Goal: Task Accomplishment & Management: Manage account settings

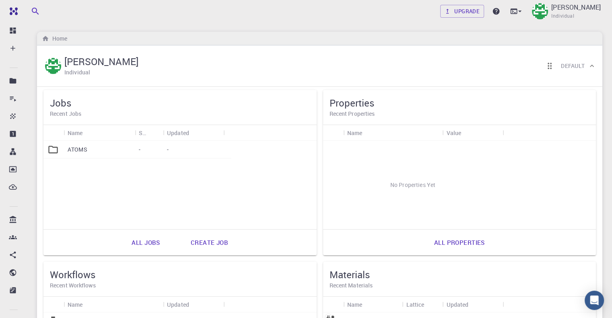
click at [534, 32] on div "Home" at bounding box center [319, 39] width 565 height 14
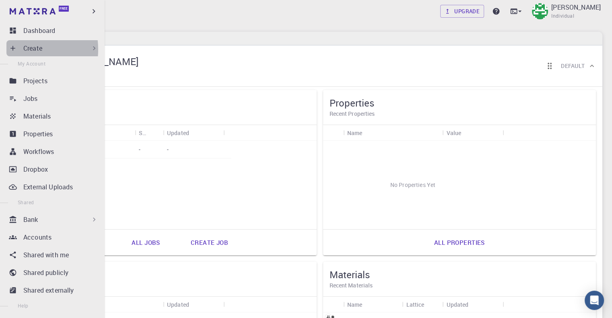
click at [14, 49] on icon at bounding box center [13, 48] width 8 height 8
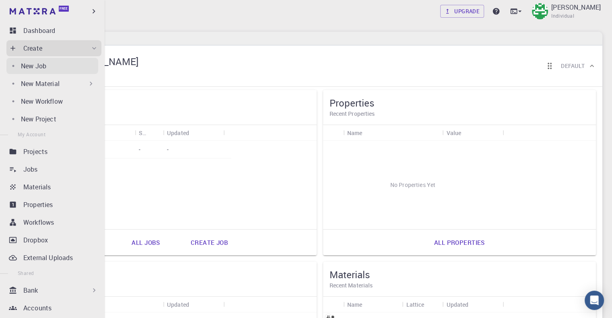
click at [44, 69] on p "New Job" at bounding box center [33, 66] width 25 height 10
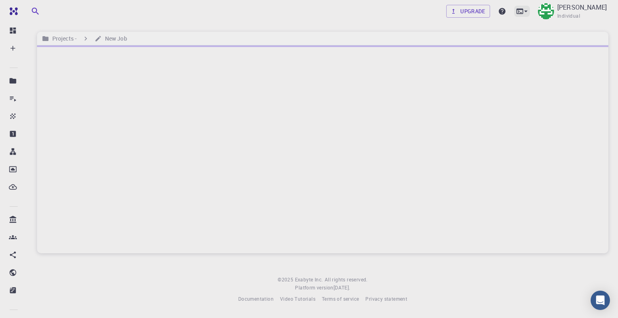
click at [514, 14] on div at bounding box center [522, 11] width 16 height 11
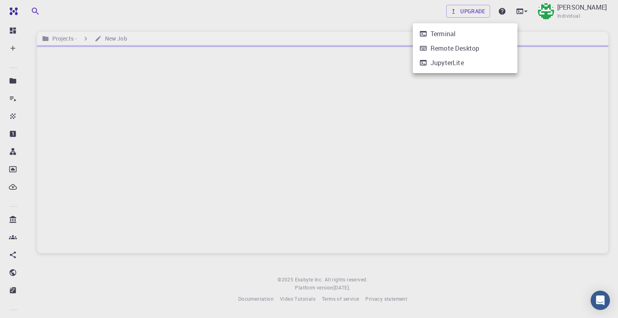
click at [454, 66] on div "JupyterLite" at bounding box center [446, 63] width 33 height 10
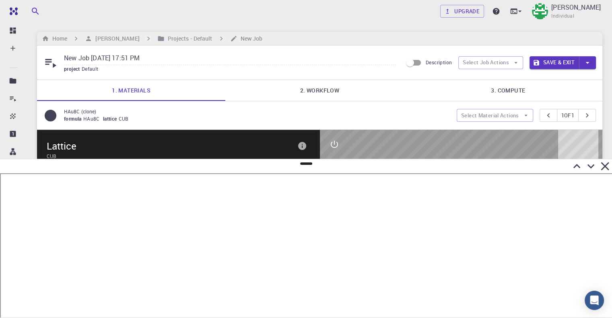
click at [303, 112] on p "HAu8C (clone)" at bounding box center [257, 111] width 386 height 7
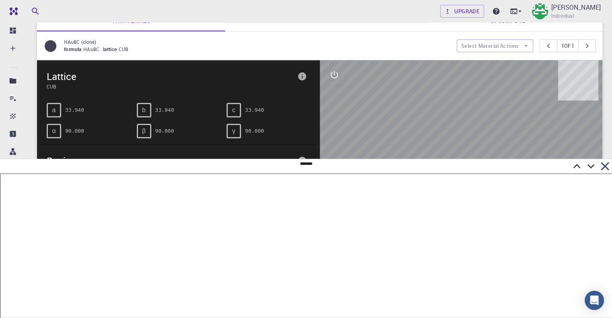
scroll to position [121, 0]
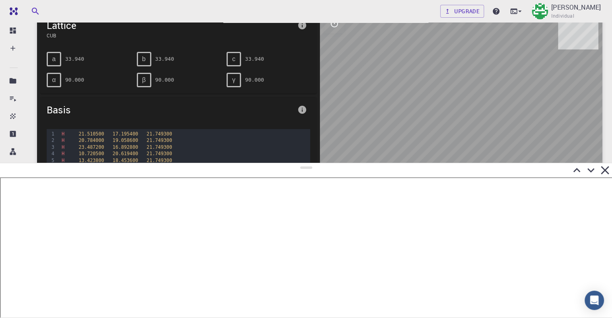
drag, startPoint x: 306, startPoint y: 162, endPoint x: 309, endPoint y: 324, distance: 162.1
click at [309, 318] on html "Free Dashboard Create New Job New Material Create Material Upload File Import f…" at bounding box center [306, 144] width 612 height 530
click at [608, 171] on icon at bounding box center [605, 170] width 14 height 14
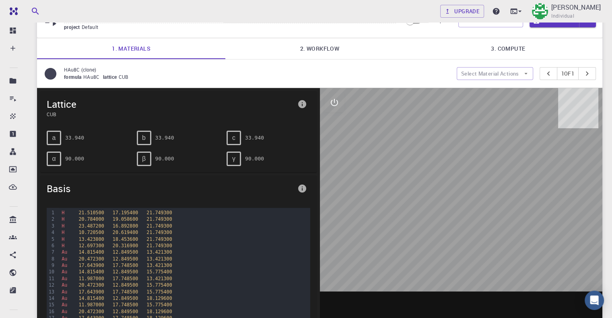
scroll to position [0, 0]
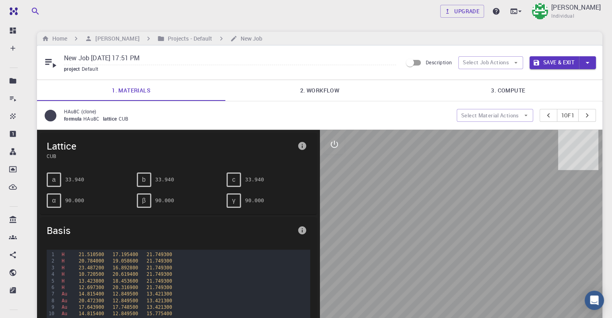
drag, startPoint x: 415, startPoint y: 186, endPoint x: 466, endPoint y: 213, distance: 57.7
click at [466, 213] on div at bounding box center [461, 255] width 283 height 250
drag, startPoint x: 464, startPoint y: 224, endPoint x: 487, endPoint y: 238, distance: 26.8
click at [487, 238] on div at bounding box center [461, 255] width 283 height 250
click at [476, 235] on div at bounding box center [461, 255] width 283 height 250
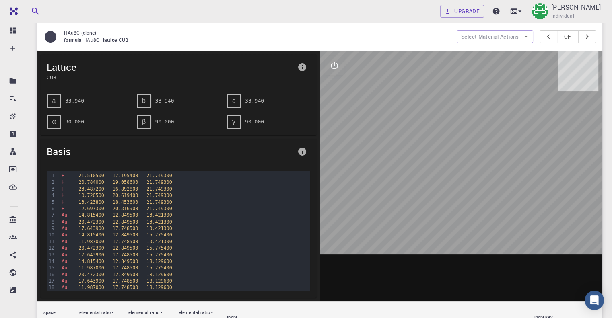
scroll to position [80, 0]
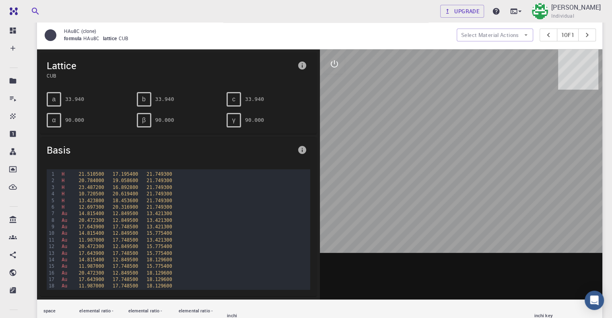
click at [338, 64] on icon "interactive" at bounding box center [334, 64] width 10 height 10
click at [336, 84] on icon "view" at bounding box center [334, 83] width 9 height 6
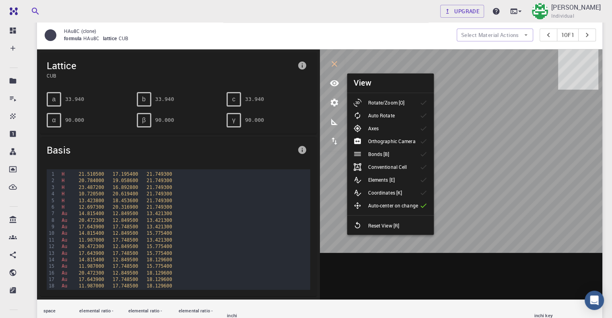
click at [401, 114] on li "Auto Rotate" at bounding box center [390, 115] width 87 height 13
click at [389, 134] on li "Axes" at bounding box center [390, 128] width 87 height 13
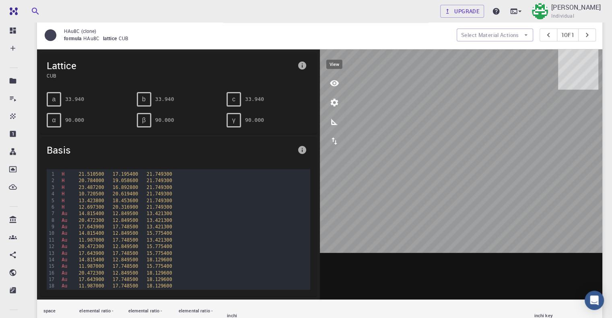
click at [334, 85] on icon "view" at bounding box center [334, 83] width 9 height 6
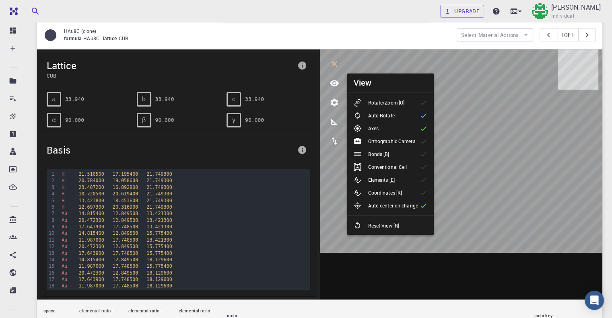
click at [376, 181] on p "Elements [E]" at bounding box center [381, 179] width 27 height 7
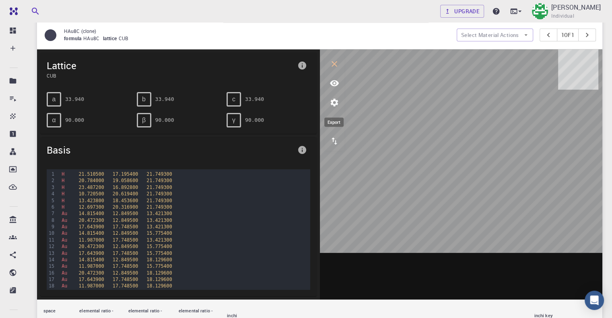
click at [335, 142] on icon "export" at bounding box center [334, 141] width 6 height 7
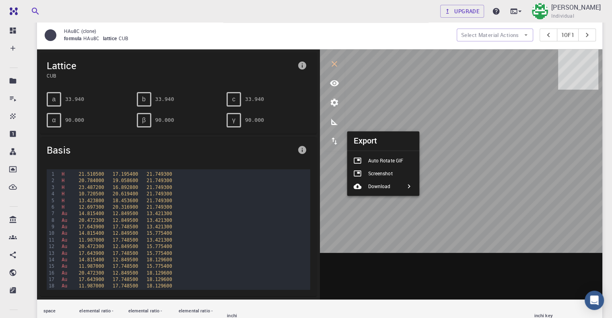
click at [381, 162] on p "Auto Rotate GIF" at bounding box center [385, 160] width 35 height 7
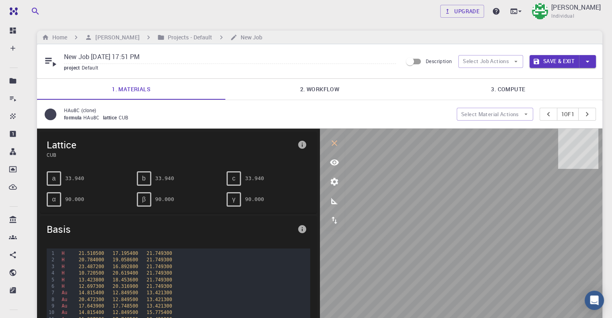
scroll to position [0, 0]
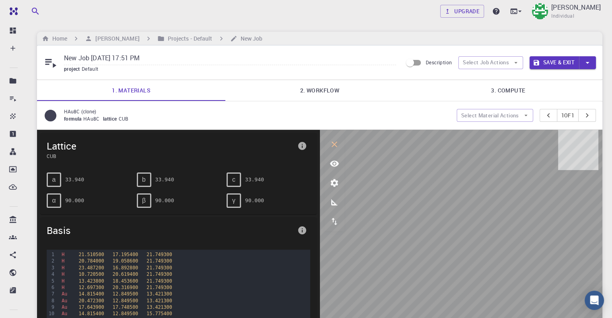
click at [192, 122] on div "formula HAu8C lattice CUB" at bounding box center [257, 119] width 386 height 8
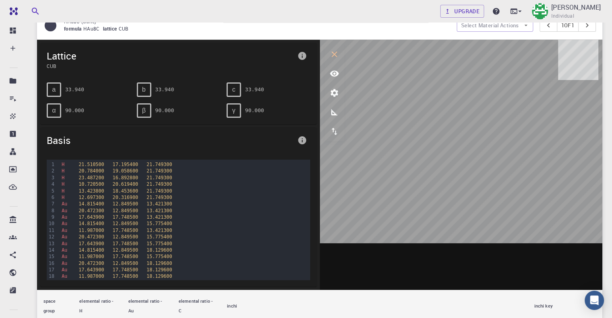
scroll to position [40, 0]
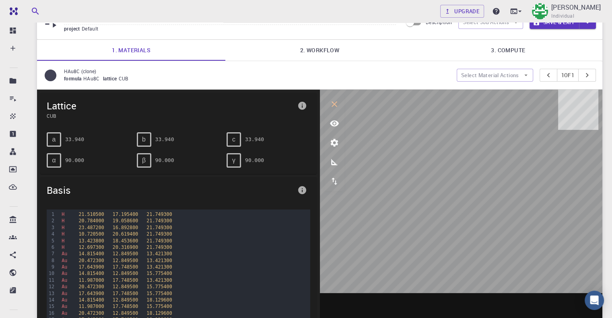
click at [175, 171] on div "a 33.940 b 33.940 c 33.940 α 90.000 β 90.000 γ 90.000" at bounding box center [178, 150] width 276 height 48
click at [82, 146] on div "a 33.940" at bounding box center [89, 139] width 84 height 14
drag, startPoint x: 66, startPoint y: 135, endPoint x: 66, endPoint y: 139, distance: 4.1
click at [66, 136] on pre "33.940" at bounding box center [74, 139] width 19 height 14
click at [55, 166] on div "a 33.940 b 33.940 c 33.940 α 90.000 β 90.000 γ 90.000" at bounding box center [178, 150] width 276 height 48
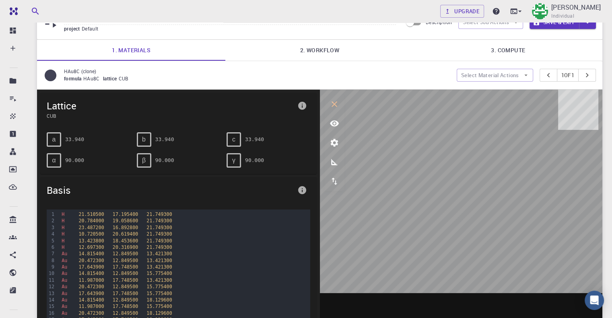
click at [88, 75] on span "HAu8C" at bounding box center [93, 78] width 20 height 6
click at [156, 73] on p "HAu8C (clone)" at bounding box center [257, 71] width 386 height 7
drag, startPoint x: 216, startPoint y: 75, endPoint x: 229, endPoint y: 72, distance: 13.1
click at [217, 75] on div "formula HAu8C lattice CUB" at bounding box center [257, 79] width 386 height 8
click at [333, 48] on link "2. Workflow" at bounding box center [319, 50] width 188 height 21
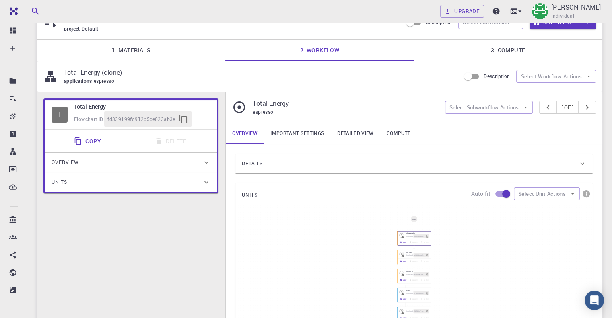
click at [504, 55] on link "3. Compute" at bounding box center [508, 50] width 188 height 21
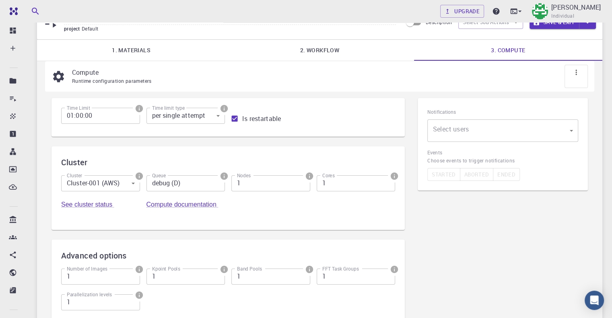
click at [140, 43] on link "1. Materials" at bounding box center [131, 50] width 188 height 21
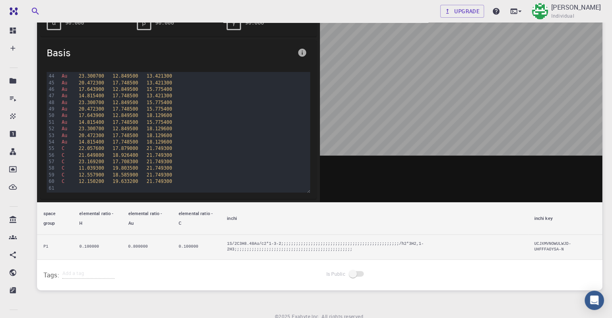
scroll to position [211, 0]
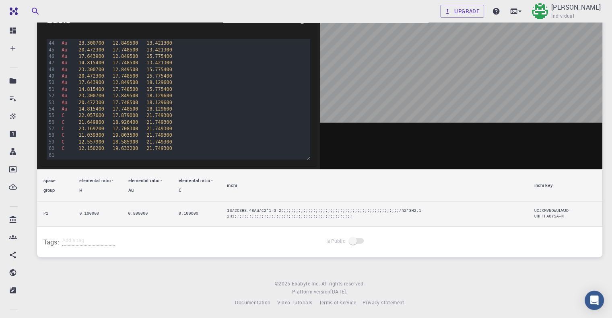
click at [68, 214] on td "P1" at bounding box center [55, 214] width 36 height 25
click at [130, 213] on td "0.800000" at bounding box center [146, 214] width 50 height 25
drag, startPoint x: 173, startPoint y: 217, endPoint x: 220, endPoint y: 210, distance: 46.7
click at [172, 217] on td "0.800000" at bounding box center [146, 214] width 50 height 25
click at [207, 210] on td "0.100000" at bounding box center [196, 214] width 48 height 25
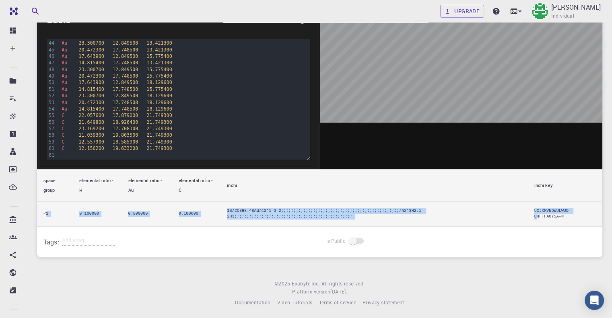
drag, startPoint x: 45, startPoint y: 210, endPoint x: 571, endPoint y: 212, distance: 525.6
click at [571, 212] on tr "P1 0.100000 0.800000 0.100000 1S/2C3H8.48Au/c2*1-3-2;;;;;;;;;;;;;;;;;;;;;;;;;;;…" at bounding box center [319, 214] width 565 height 25
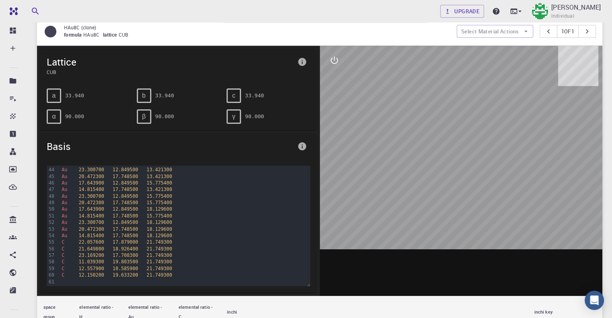
scroll to position [10, 0]
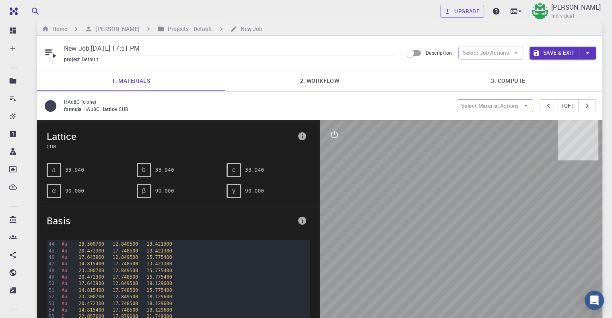
click at [154, 248] on span "13.421300" at bounding box center [158, 251] width 25 height 6
click at [146, 261] on span "13.421300" at bounding box center [158, 264] width 25 height 6
click at [136, 269] on div "Au 23.300700 12.849500 15.775400" at bounding box center [184, 270] width 251 height 6
click at [104, 109] on span "lattice" at bounding box center [111, 109] width 16 height 6
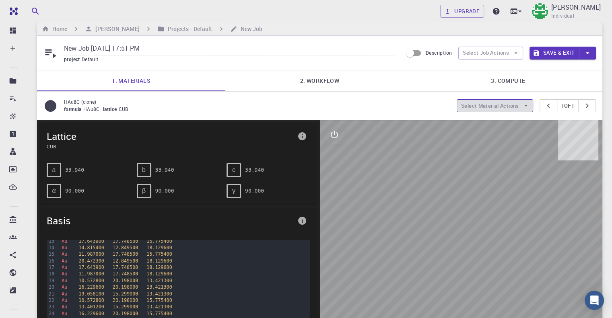
click at [512, 106] on button "Select Material Actions" at bounding box center [494, 105] width 76 height 13
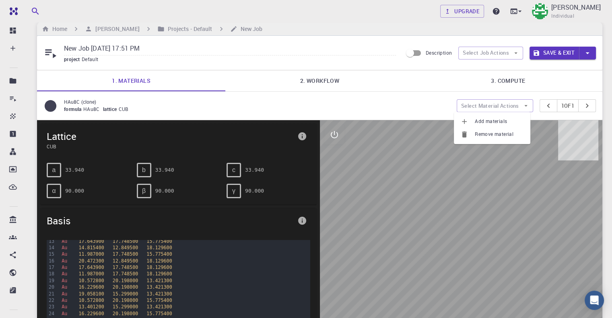
click at [540, 159] on div at bounding box center [461, 245] width 283 height 250
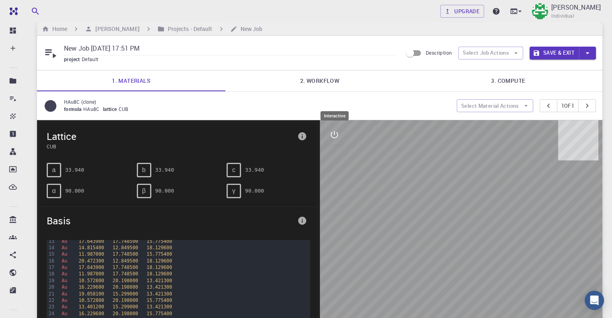
click at [340, 136] on button "interactive" at bounding box center [334, 134] width 19 height 19
click at [332, 171] on icon "parameters" at bounding box center [334, 173] width 8 height 8
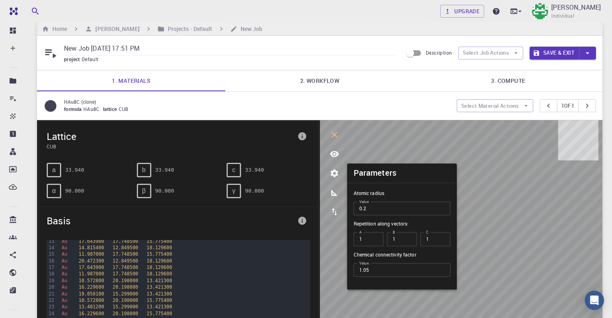
click at [334, 188] on icon "measurements" at bounding box center [334, 193] width 10 height 10
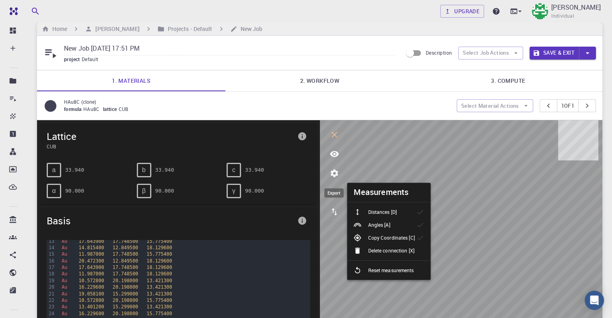
click at [333, 212] on icon "export" at bounding box center [334, 211] width 6 height 7
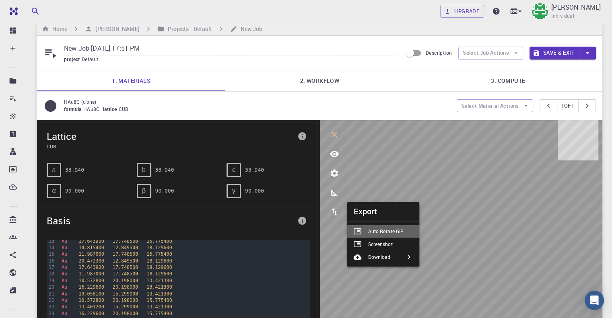
click at [391, 231] on p "Auto Rotate GIF" at bounding box center [385, 231] width 35 height 7
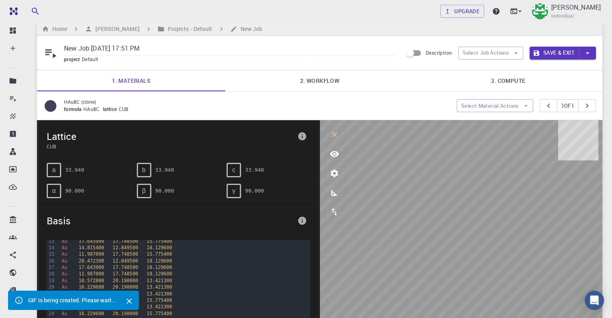
click at [334, 209] on icon "export" at bounding box center [334, 212] width 10 height 10
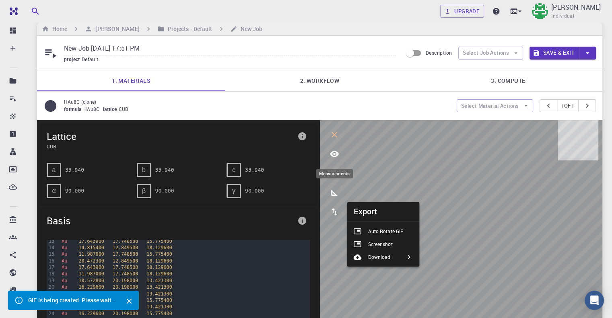
click at [331, 193] on icon "measurements" at bounding box center [334, 192] width 6 height 6
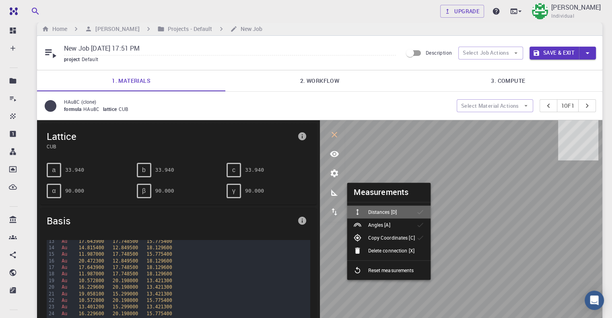
click at [370, 213] on p "Distances [D]" at bounding box center [382, 211] width 29 height 7
click at [378, 226] on p "Angles [A]" at bounding box center [379, 224] width 22 height 7
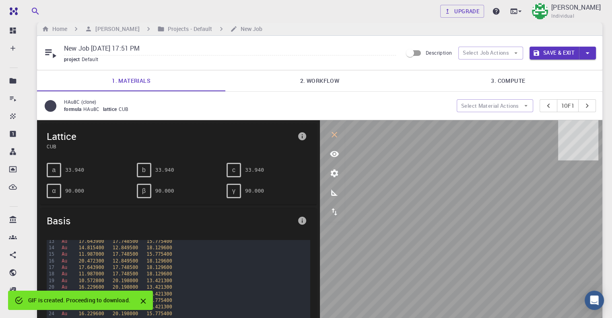
click at [547, 80] on link "3. Compute" at bounding box center [508, 80] width 188 height 21
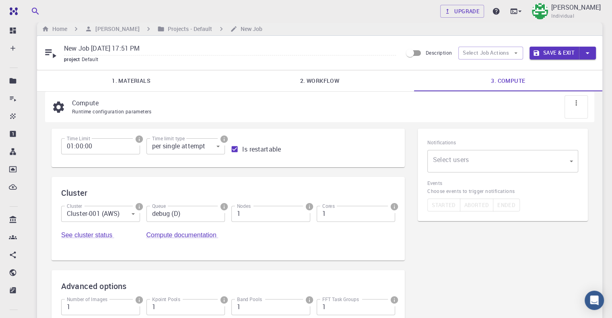
click at [101, 218] on body "Free Dashboard Create New Job New Material Create Material Upload File Import f…" at bounding box center [306, 213] width 612 height 446
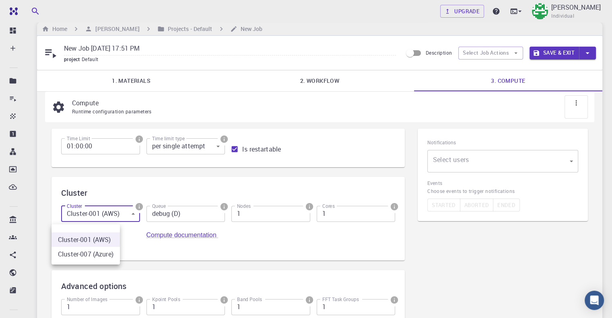
click at [162, 218] on div at bounding box center [306, 159] width 612 height 318
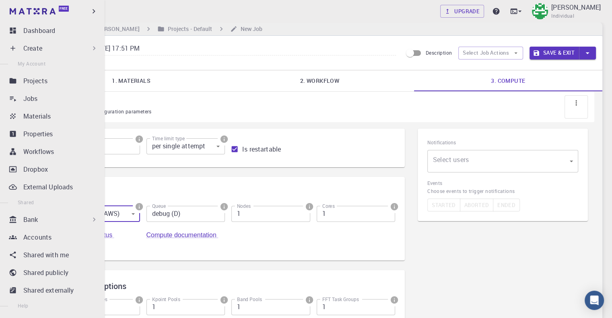
click at [53, 47] on div "Create" at bounding box center [60, 48] width 75 height 10
click at [8, 48] on div "Create" at bounding box center [53, 48] width 95 height 16
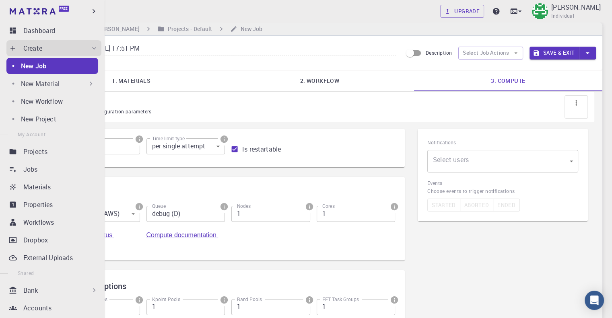
click at [48, 85] on p "New Material" at bounding box center [40, 84] width 39 height 10
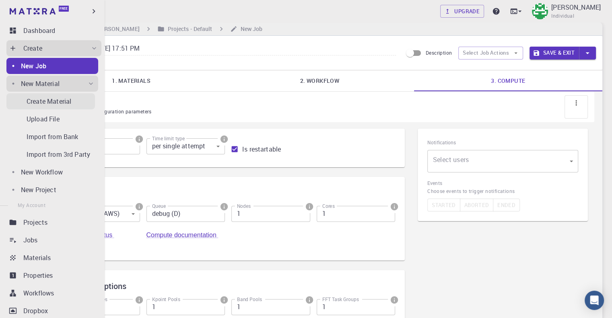
click at [64, 104] on p "Create Material" at bounding box center [49, 102] width 45 height 10
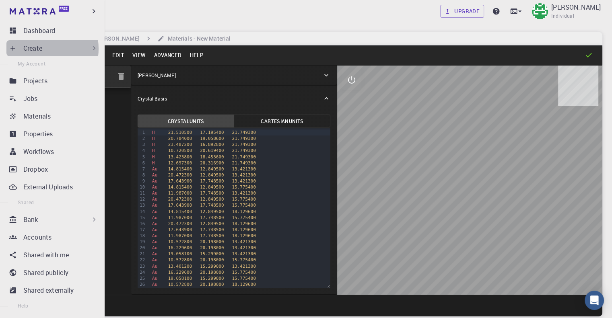
click at [39, 49] on p "Create" at bounding box center [32, 48] width 19 height 10
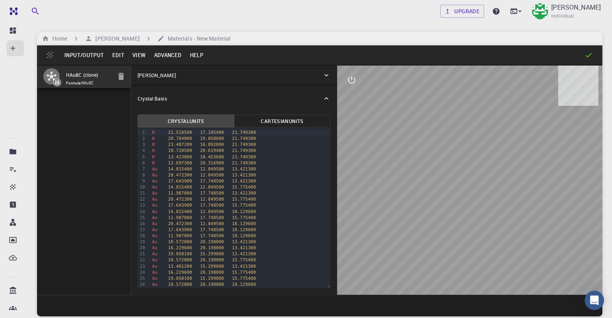
click at [170, 22] on div "Upgrade Mary Quenie Velasco Individual" at bounding box center [320, 11] width 604 height 23
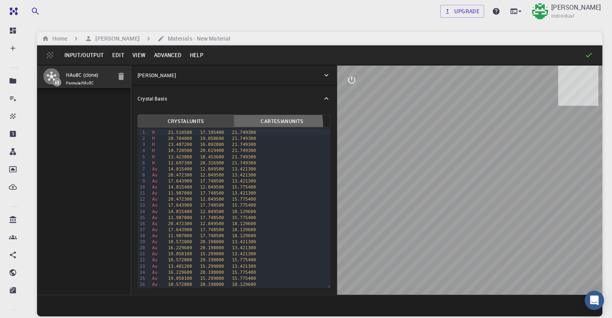
click at [245, 124] on button "Cartesian Units" at bounding box center [282, 121] width 97 height 13
click at [158, 123] on button "Crystal Units" at bounding box center [186, 121] width 97 height 13
click at [138, 102] on p "Crystal Basis" at bounding box center [152, 98] width 29 height 7
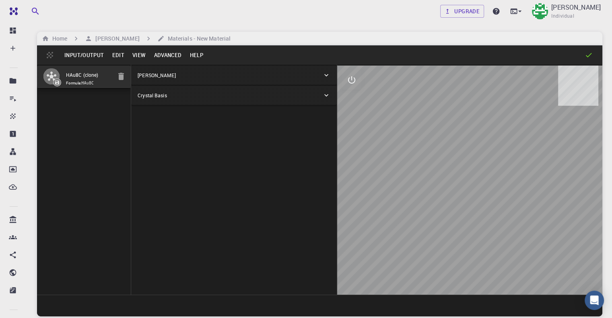
click at [285, 83] on div "Crystal Lattice" at bounding box center [234, 75] width 206 height 19
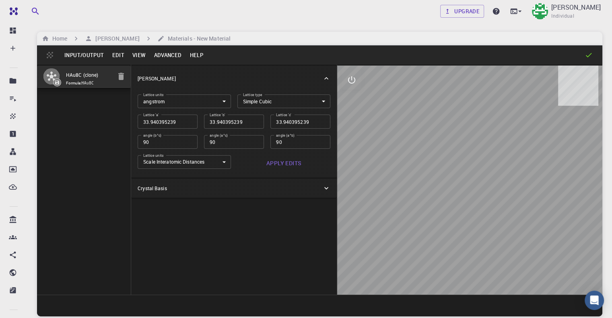
click at [189, 101] on body "Free Dashboard Create New Job New Material Create Material Upload File Import f…" at bounding box center [306, 189] width 612 height 379
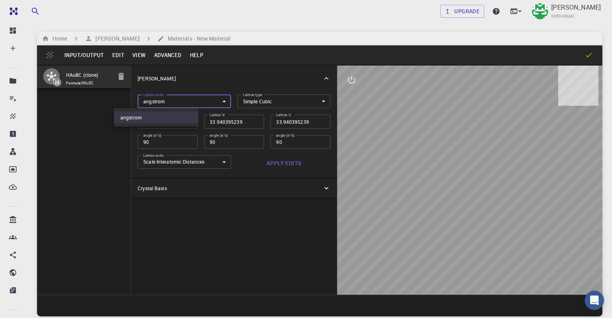
click at [237, 99] on div at bounding box center [306, 159] width 612 height 318
click at [118, 80] on icon "button" at bounding box center [121, 76] width 6 height 7
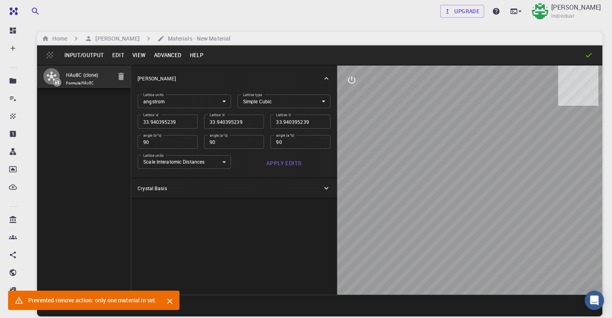
click at [88, 60] on button "Input/Output" at bounding box center [83, 55] width 47 height 13
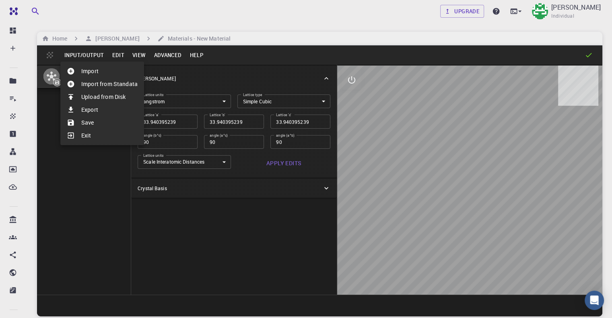
click at [12, 81] on div at bounding box center [306, 159] width 612 height 318
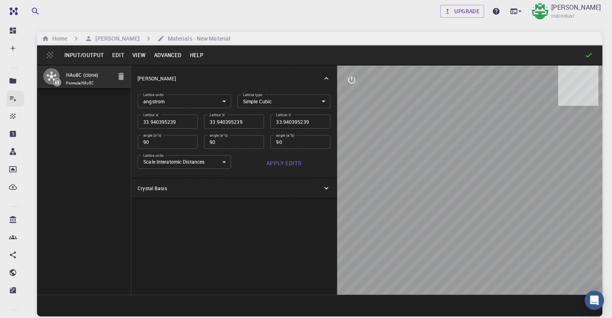
click at [10, 101] on icon at bounding box center [13, 99] width 8 height 8
click at [12, 114] on icon at bounding box center [12, 115] width 5 height 5
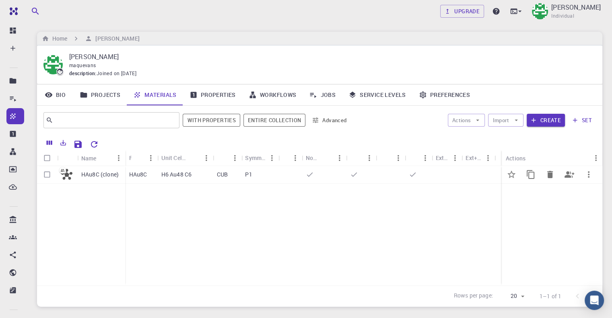
click at [93, 175] on p "HAu8C (clone)" at bounding box center [99, 175] width 37 height 8
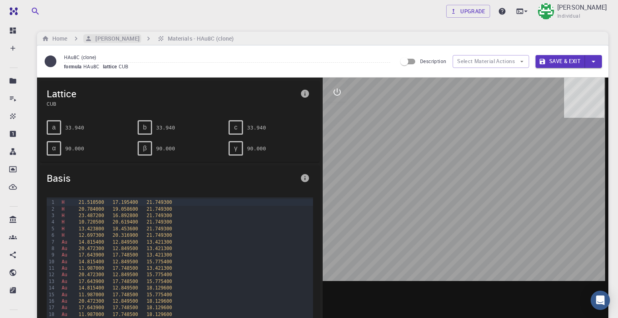
click at [68, 38] on div "Home" at bounding box center [54, 38] width 29 height 9
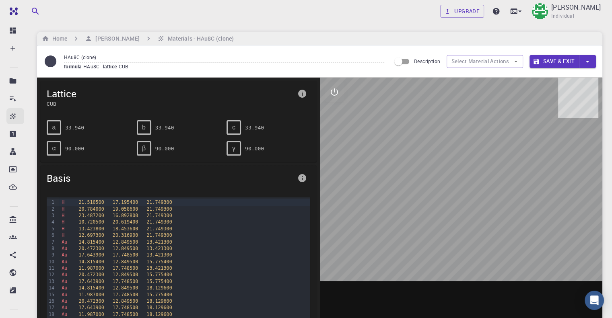
click at [12, 121] on link "Materials" at bounding box center [15, 116] width 18 height 16
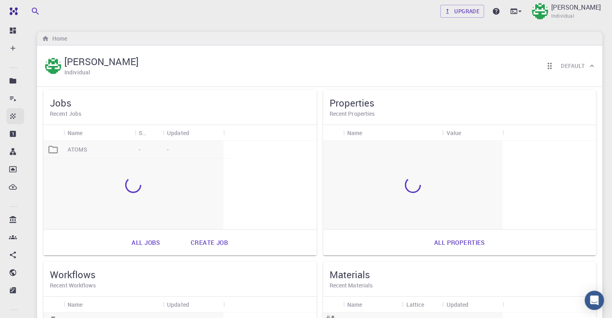
click at [13, 116] on icon at bounding box center [13, 116] width 8 height 8
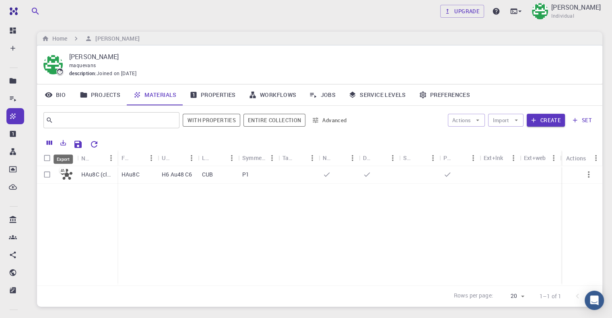
click at [66, 144] on icon "Export" at bounding box center [63, 142] width 7 height 7
click at [227, 212] on div "HAu8C (clone) HAu8C H6 Au48 C6 CUB P1" at bounding box center [319, 225] width 565 height 119
click at [63, 145] on icon "Export" at bounding box center [63, 142] width 7 height 7
click at [92, 162] on li "Download as CSV" at bounding box center [91, 159] width 68 height 14
click at [107, 97] on link "Projects" at bounding box center [99, 94] width 53 height 21
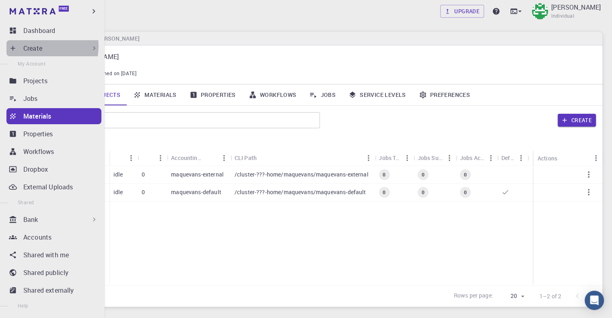
click at [43, 46] on div "Create" at bounding box center [60, 48] width 75 height 10
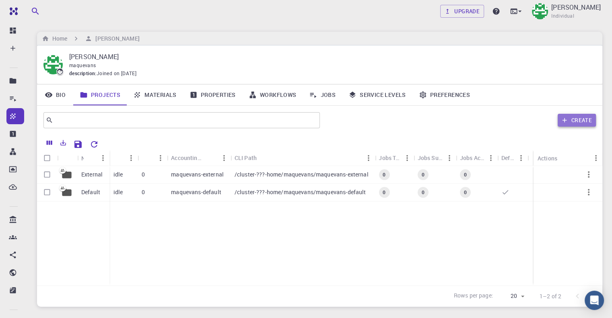
click at [569, 114] on button "Create" at bounding box center [576, 120] width 38 height 13
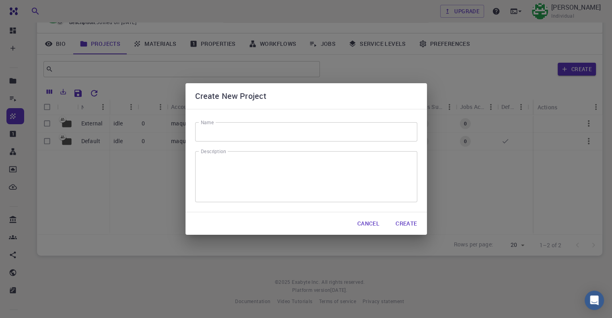
click at [275, 122] on input "Name" at bounding box center [306, 131] width 222 height 19
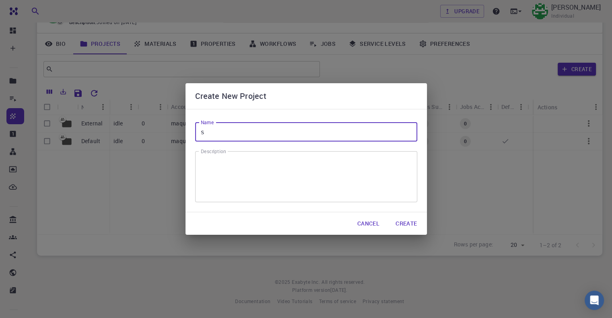
type input "s"
click at [273, 185] on textarea "Description" at bounding box center [306, 177] width 211 height 38
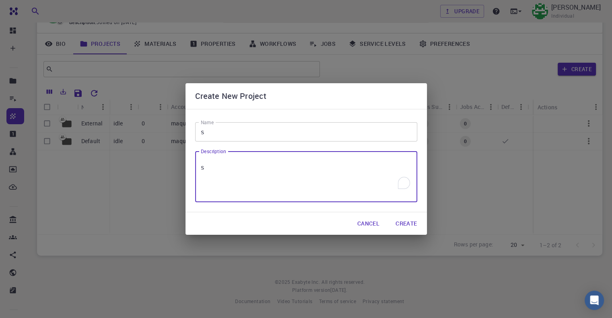
type textarea "s"
click at [396, 226] on button "Create" at bounding box center [406, 224] width 34 height 16
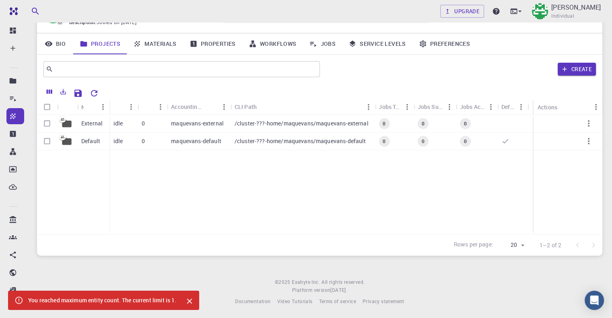
click at [97, 238] on div "Rows per page: 20 20 1–2 of 2" at bounding box center [319, 244] width 565 height 21
click at [45, 146] on input "Select row" at bounding box center [46, 141] width 15 height 15
checkbox input "true"
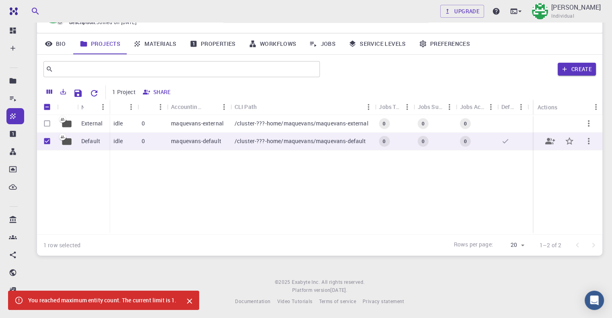
click at [585, 140] on icon "button" at bounding box center [589, 141] width 10 height 10
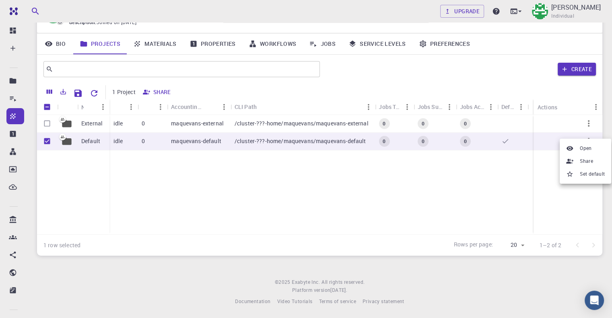
click at [493, 183] on div at bounding box center [306, 159] width 612 height 318
click at [150, 39] on link "Materials" at bounding box center [155, 43] width 56 height 21
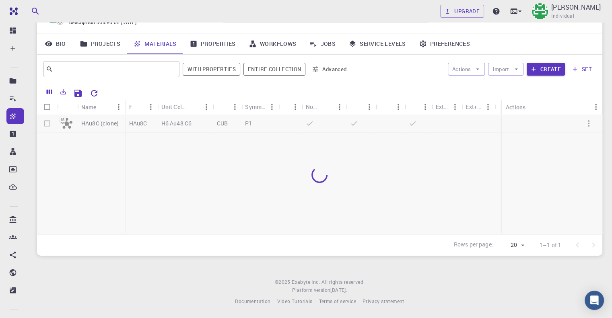
click at [99, 45] on link "Projects" at bounding box center [99, 43] width 53 height 21
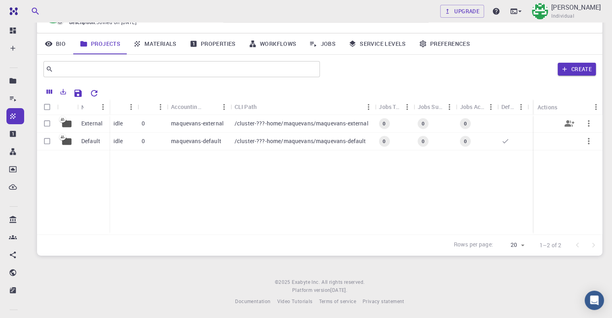
click at [88, 124] on p "External" at bounding box center [91, 123] width 21 height 8
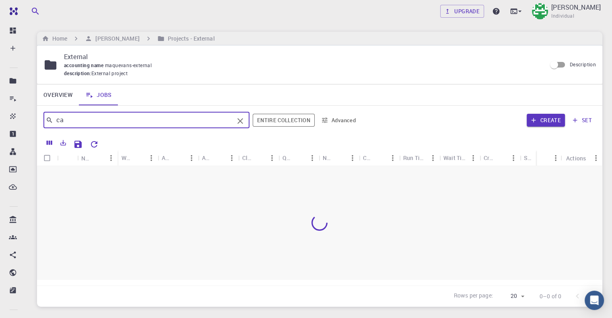
type input "c"
click at [302, 119] on button "Entire collection" at bounding box center [284, 120] width 62 height 13
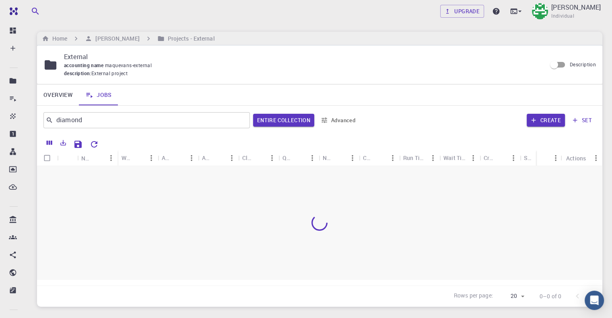
click at [336, 117] on button "Advanced" at bounding box center [338, 120] width 42 height 13
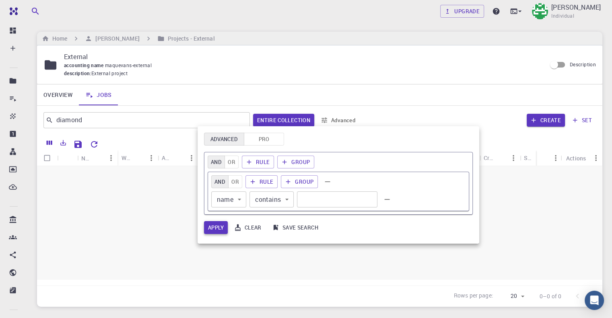
click at [216, 230] on button "Apply" at bounding box center [216, 227] width 24 height 13
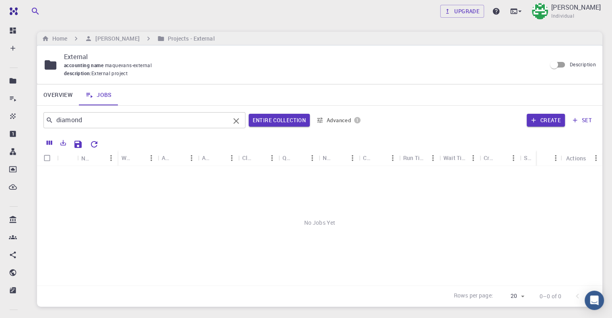
click at [88, 118] on input "diamond" at bounding box center [141, 120] width 177 height 11
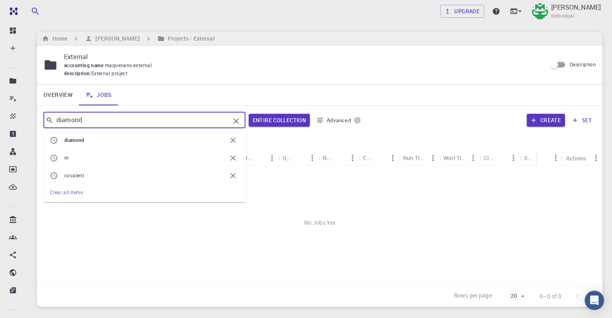
click at [88, 118] on input "diamond" at bounding box center [141, 120] width 177 height 11
click at [68, 120] on input "allotropes" at bounding box center [141, 120] width 177 height 11
click at [80, 122] on input "carbon" at bounding box center [141, 120] width 177 height 11
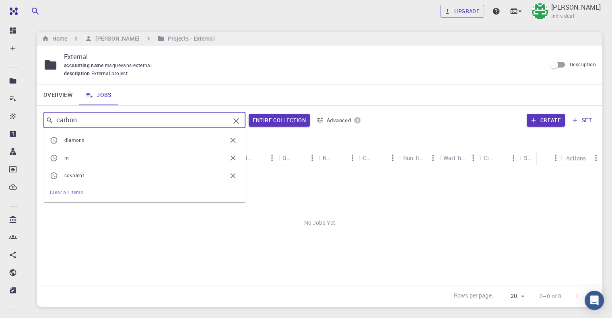
click at [80, 122] on input "carbon" at bounding box center [141, 120] width 177 height 11
type input "C"
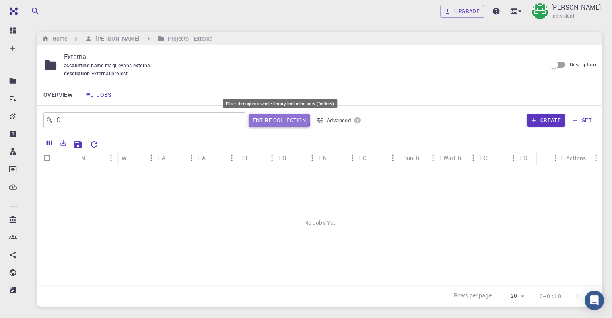
click at [265, 119] on button "Entire collection" at bounding box center [279, 120] width 61 height 13
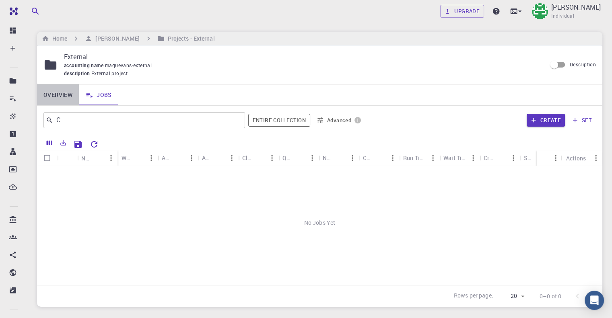
click at [59, 92] on link "Overview" at bounding box center [58, 94] width 42 height 21
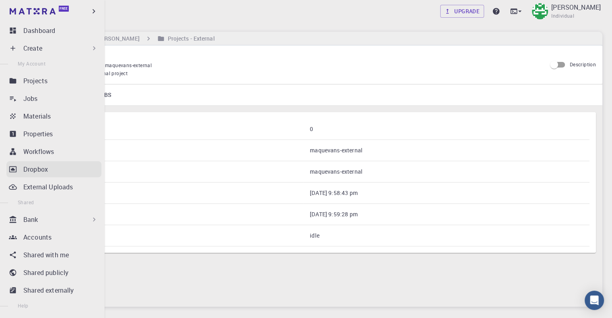
click at [25, 172] on p "Dropbox" at bounding box center [35, 169] width 25 height 10
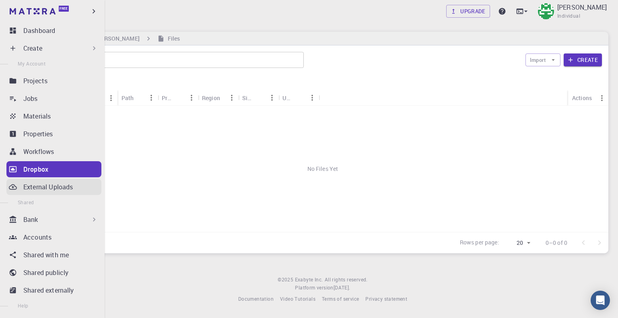
click at [35, 192] on link "External Uploads" at bounding box center [53, 187] width 95 height 16
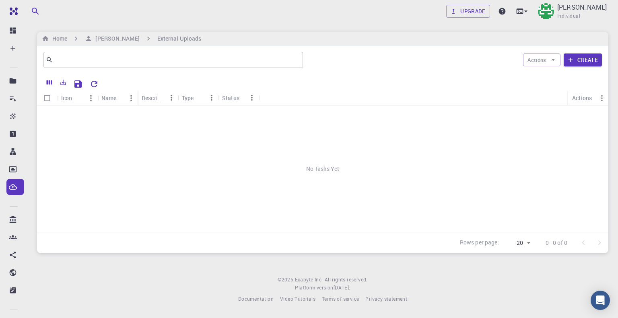
click at [356, 78] on div at bounding box center [352, 83] width 500 height 14
click at [589, 58] on button "Create" at bounding box center [582, 59] width 38 height 13
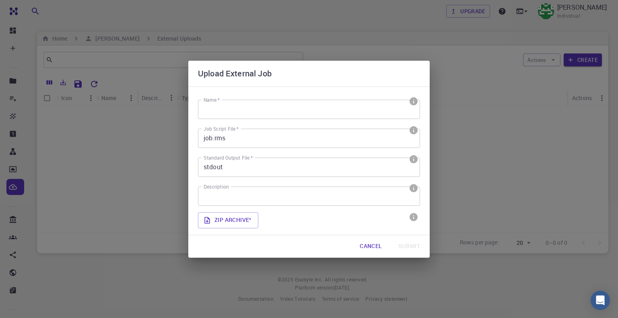
click at [136, 170] on div "Upload External Job Name * Name * Job Script File * job.rms Job Script File * S…" at bounding box center [309, 159] width 618 height 318
click at [266, 112] on input "Name *" at bounding box center [309, 109] width 222 height 19
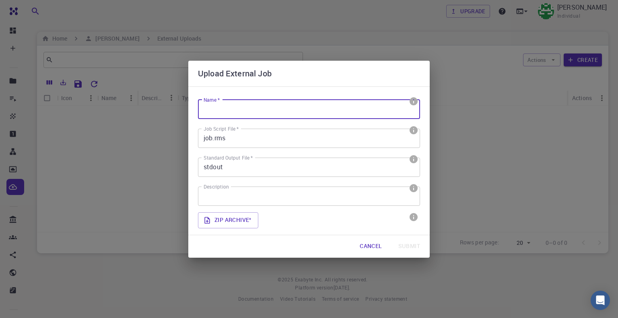
click at [259, 146] on input "job.rms" at bounding box center [309, 138] width 222 height 19
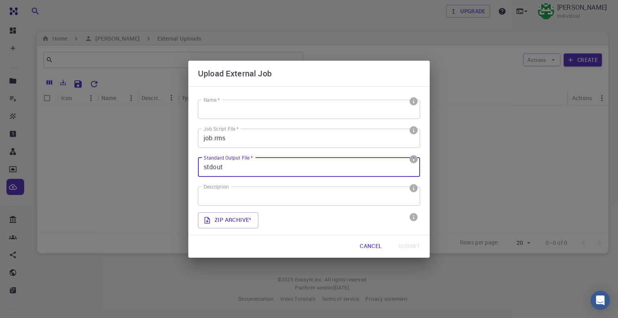
click at [251, 167] on input "stdout" at bounding box center [309, 167] width 222 height 19
click at [235, 143] on input "job.rms" at bounding box center [309, 138] width 222 height 19
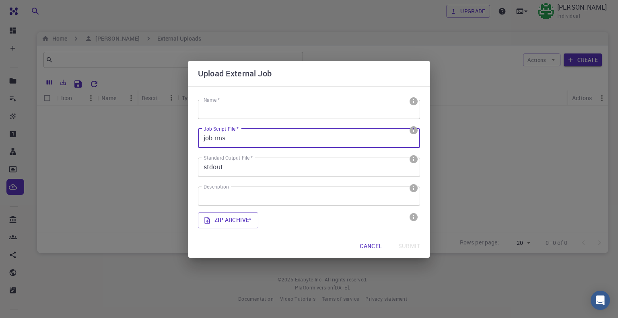
click at [219, 141] on input "job.rms" at bounding box center [309, 138] width 222 height 19
click at [68, 188] on div "Upload External Job Name * Name * Job Script File * job.rms Job Script File * S…" at bounding box center [309, 159] width 618 height 318
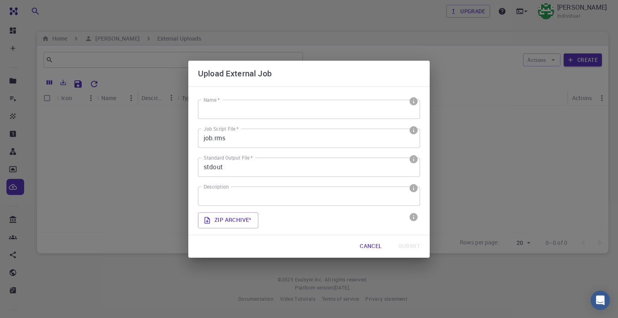
click at [12, 173] on div "Upload External Job Name * Name * Job Script File * job.rms Job Script File * S…" at bounding box center [309, 159] width 618 height 318
click at [378, 62] on div "Upload External Job" at bounding box center [308, 74] width 241 height 26
click at [371, 247] on button "Cancel" at bounding box center [370, 246] width 35 height 16
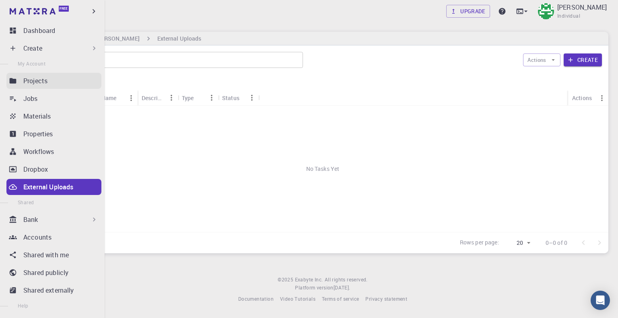
click at [43, 74] on link "Projects" at bounding box center [53, 81] width 95 height 16
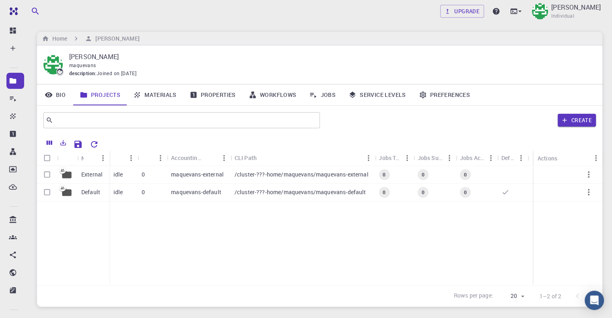
click at [200, 226] on div "External Default idle 0 maquevans-external /cluster-???-home/maquevans/maquevan…" at bounding box center [319, 225] width 565 height 119
click at [105, 174] on div "External" at bounding box center [93, 175] width 32 height 18
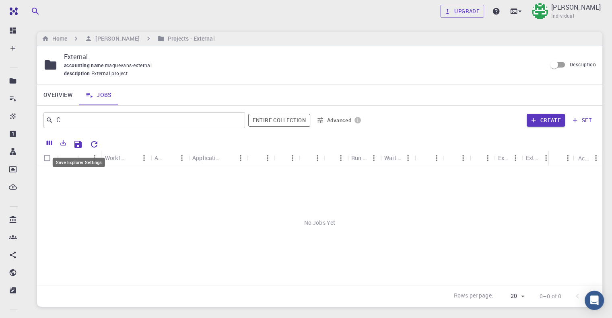
click at [80, 149] on button "Save Explorer Settings" at bounding box center [78, 144] width 16 height 16
click at [532, 11] on img at bounding box center [540, 11] width 16 height 16
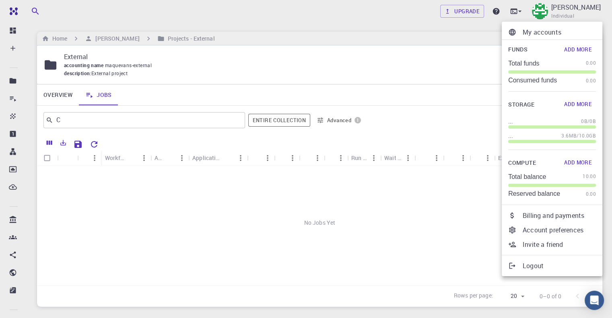
click at [310, 15] on div at bounding box center [306, 159] width 612 height 318
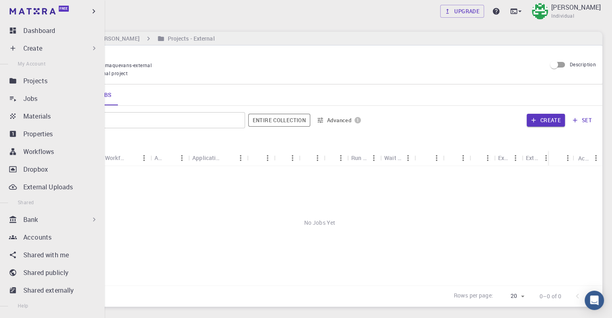
click at [57, 65] on div "My Account" at bounding box center [50, 64] width 101 height 8
click at [15, 238] on icon at bounding box center [13, 237] width 8 height 4
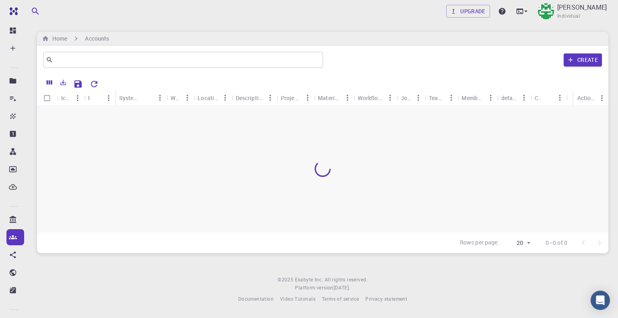
click at [153, 175] on div at bounding box center [322, 169] width 571 height 126
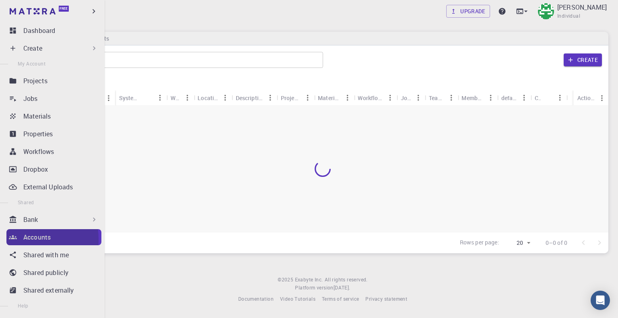
click at [16, 240] on icon at bounding box center [13, 237] width 8 height 8
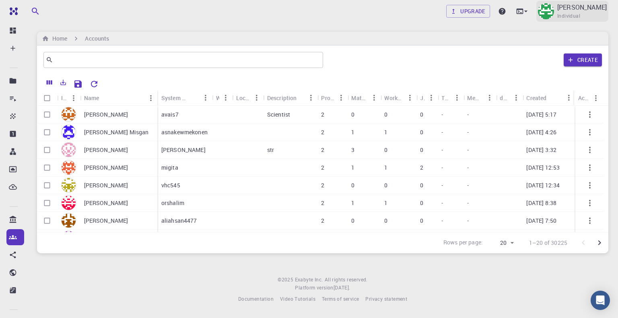
click at [539, 17] on div "Mary Quenie Velasco Individual" at bounding box center [572, 11] width 72 height 21
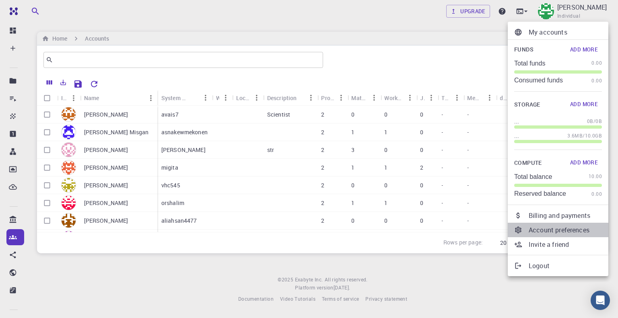
click at [540, 234] on p "Account preferences" at bounding box center [564, 230] width 73 height 10
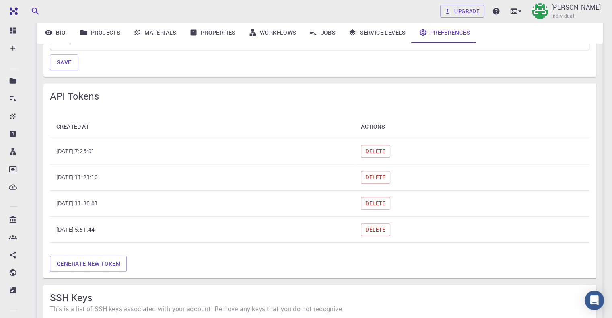
scroll to position [523, 0]
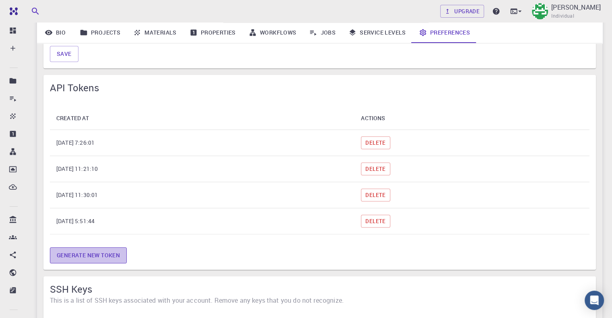
click at [75, 254] on button "Generate new token" at bounding box center [88, 255] width 77 height 16
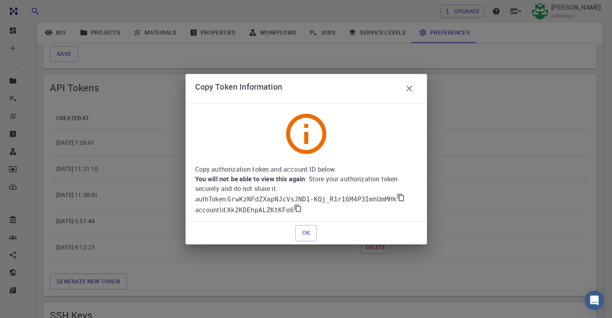
click at [397, 198] on icon at bounding box center [401, 197] width 8 height 8
click at [306, 234] on button "OK" at bounding box center [306, 233] width 22 height 16
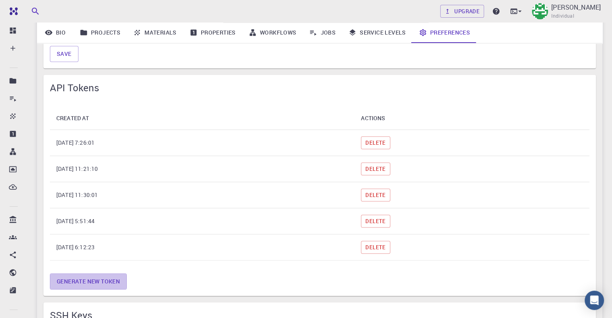
click at [97, 284] on button "Generate new token" at bounding box center [88, 281] width 77 height 16
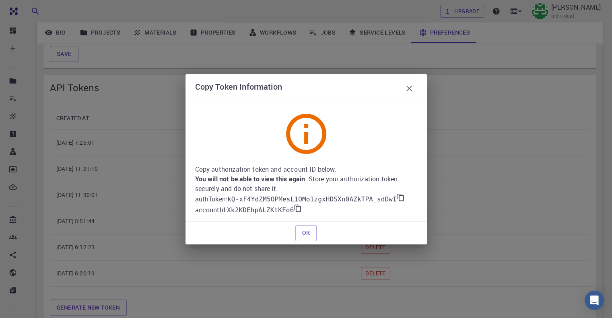
click at [410, 86] on icon "button" at bounding box center [409, 89] width 10 height 10
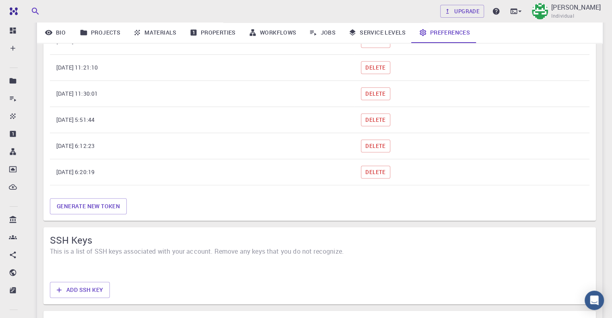
scroll to position [563, 0]
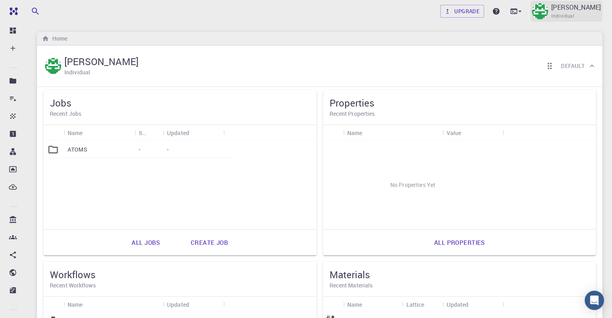
click at [560, 10] on p "[PERSON_NAME]" at bounding box center [575, 7] width 49 height 10
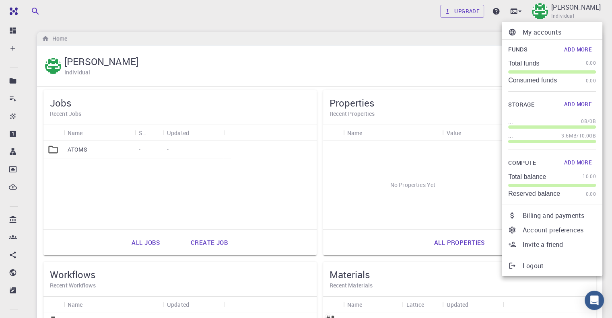
click at [528, 3] on div at bounding box center [306, 159] width 612 height 318
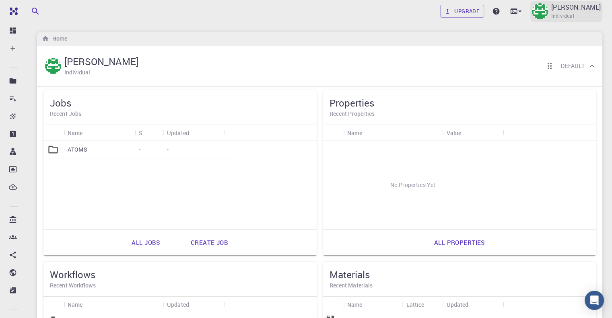
click at [551, 10] on p "[PERSON_NAME]" at bounding box center [575, 7] width 49 height 10
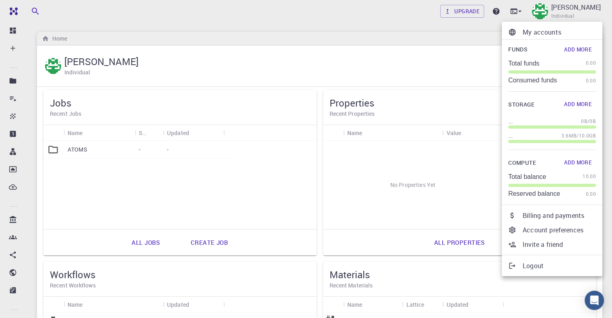
click at [541, 32] on p "My accounts" at bounding box center [558, 32] width 73 height 10
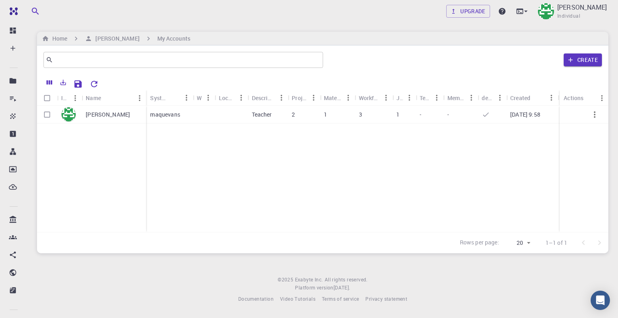
click at [36, 11] on icon "button" at bounding box center [35, 11] width 7 height 7
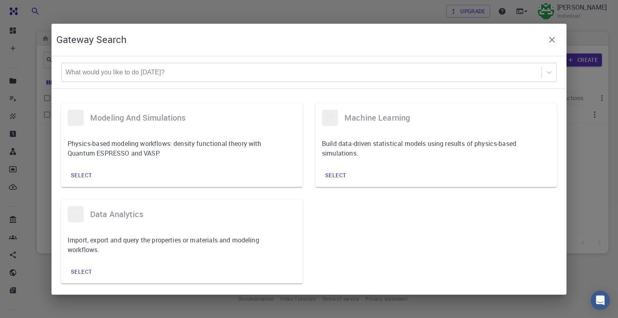
click at [36, 11] on div "Gateway Search What would you like to do today? modeling and simulations Physic…" at bounding box center [309, 159] width 618 height 318
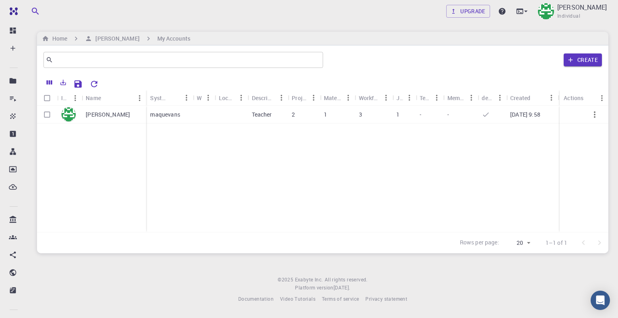
click at [36, 11] on icon "button" at bounding box center [35, 11] width 7 height 7
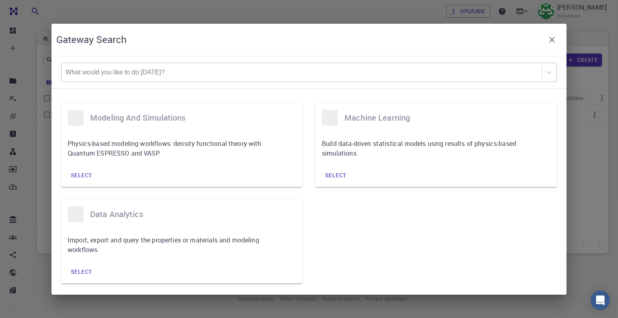
click at [90, 70] on div at bounding box center [302, 72] width 472 height 9
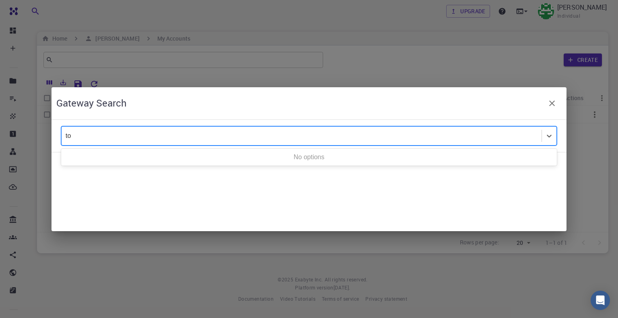
type input "t"
type input "API token"
click at [550, 105] on icon "button" at bounding box center [552, 104] width 6 height 6
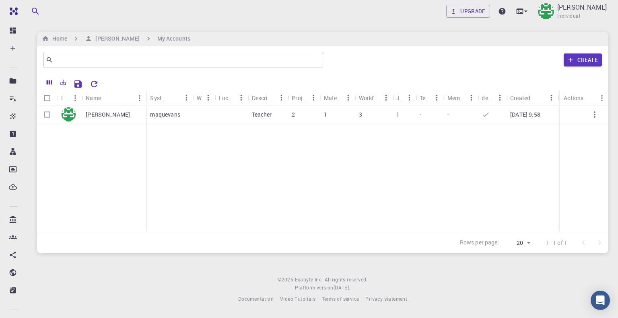
click at [185, 123] on div "Mary Quenie Velasco maquevans Teacher 2 1 3 1 - - 07-28-2025 9:58" at bounding box center [322, 169] width 571 height 126
click at [151, 116] on p "maquevans" at bounding box center [165, 115] width 30 height 8
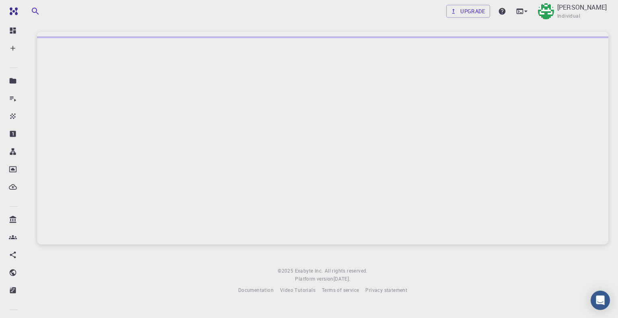
click at [43, 116] on div at bounding box center [322, 141] width 571 height 208
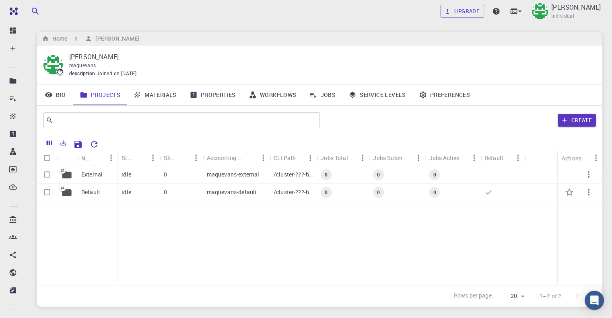
click at [48, 191] on input "Select row" at bounding box center [46, 192] width 15 height 15
checkbox input "true"
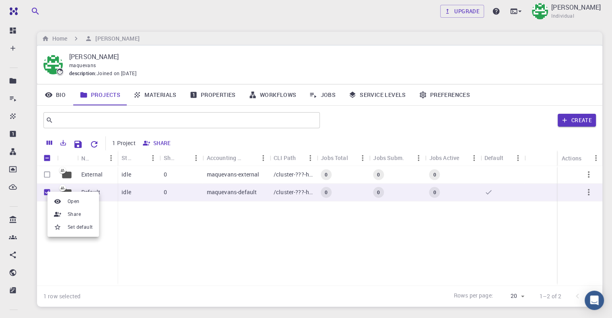
click at [182, 232] on div at bounding box center [306, 159] width 612 height 318
click at [586, 192] on icon "button" at bounding box center [589, 192] width 10 height 10
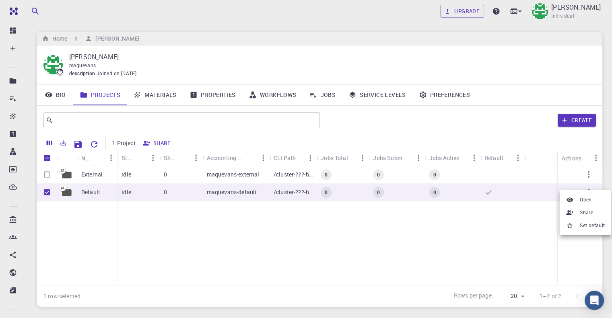
click at [470, 240] on div at bounding box center [306, 159] width 612 height 318
click at [95, 171] on p "External" at bounding box center [91, 175] width 21 height 8
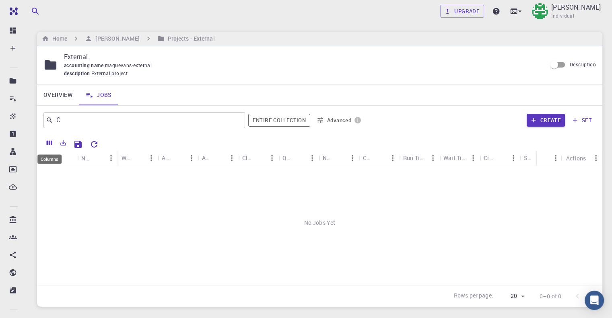
click at [51, 144] on icon "Columns" at bounding box center [50, 143] width 6 height 4
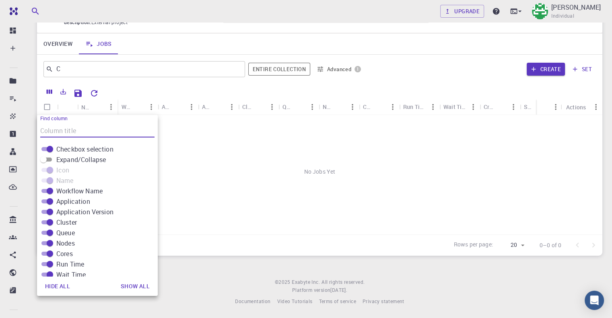
click at [228, 197] on div "No Jobs Yet" at bounding box center [319, 171] width 565 height 113
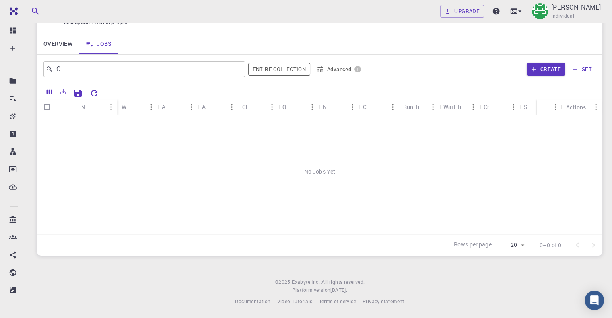
click at [54, 41] on link "Overview" at bounding box center [58, 43] width 42 height 21
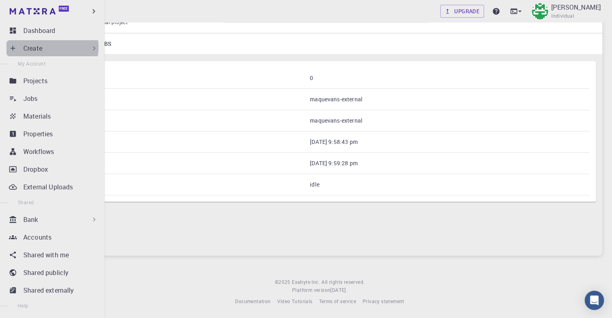
click at [48, 47] on div "Create" at bounding box center [60, 48] width 75 height 10
